Goal: Check status: Check status

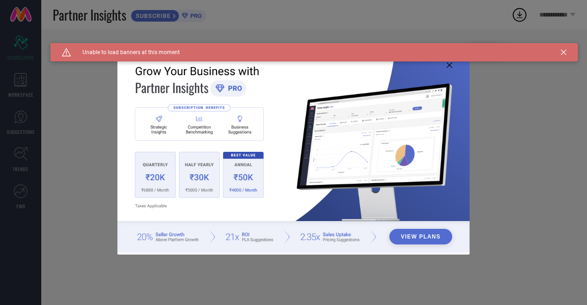
type input "All"
click at [562, 54] on icon at bounding box center [564, 53] width 6 height 6
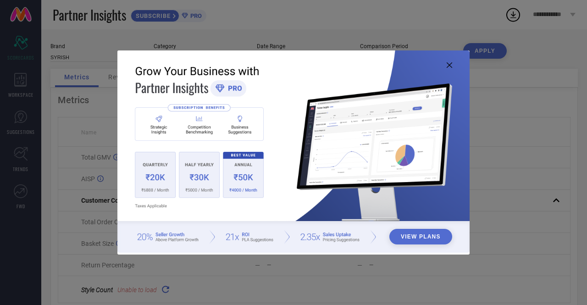
click at [450, 63] on icon at bounding box center [450, 65] width 6 height 6
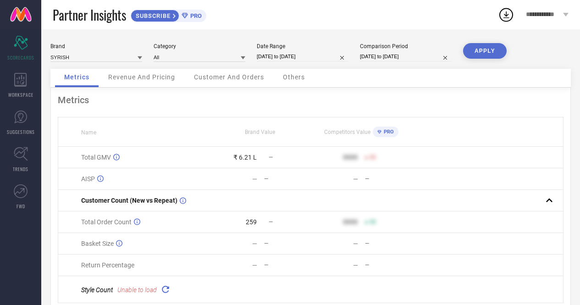
select select "9"
select select "2025"
select select "10"
select select "2025"
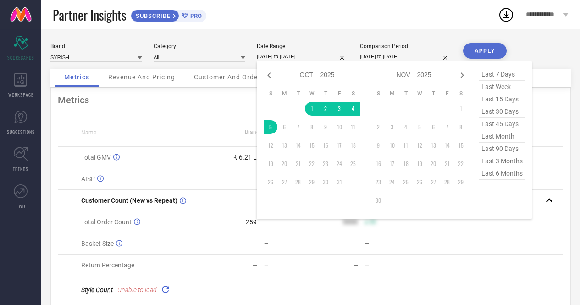
click at [280, 56] on input "[DATE] to [DATE]" at bounding box center [303, 57] width 92 height 10
click at [267, 74] on icon at bounding box center [269, 75] width 11 height 11
select select "8"
select select "2025"
select select "9"
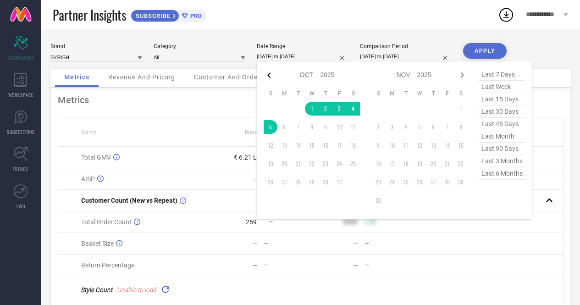
select select "2025"
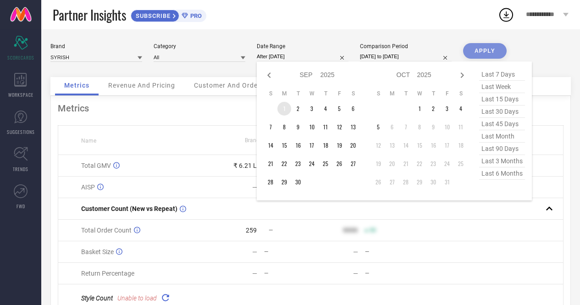
click at [280, 106] on td "1" at bounding box center [285, 109] width 14 height 14
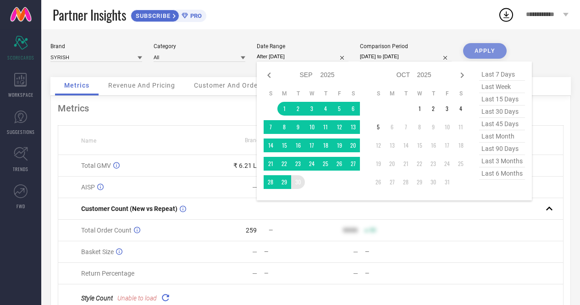
type input "[DATE] to [DATE]"
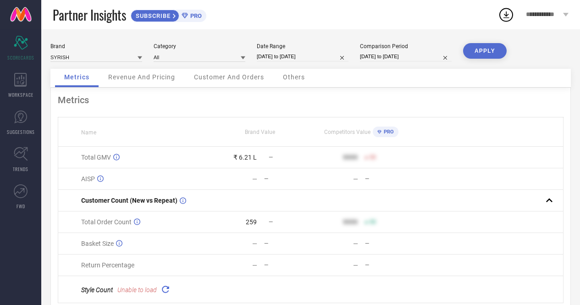
click at [490, 50] on button "APPLY" at bounding box center [485, 51] width 44 height 16
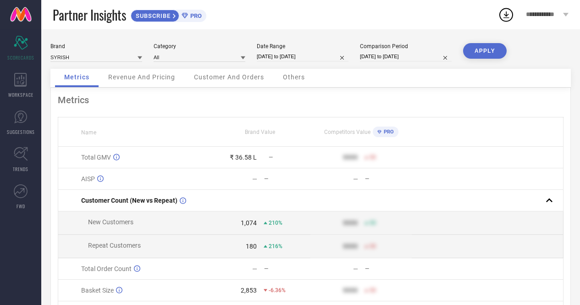
click at [241, 156] on div "₹ 36.58 L" at bounding box center [243, 157] width 27 height 7
click at [279, 178] on div "—" at bounding box center [287, 179] width 46 height 6
